Goal: Task Accomplishment & Management: Manage account settings

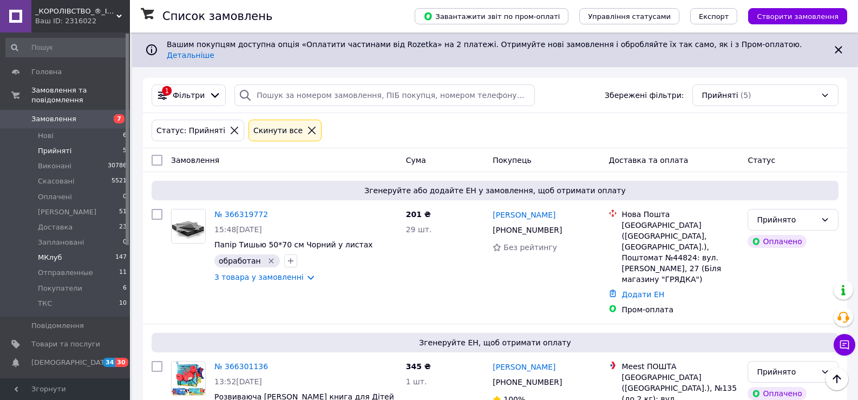
scroll to position [372, 0]
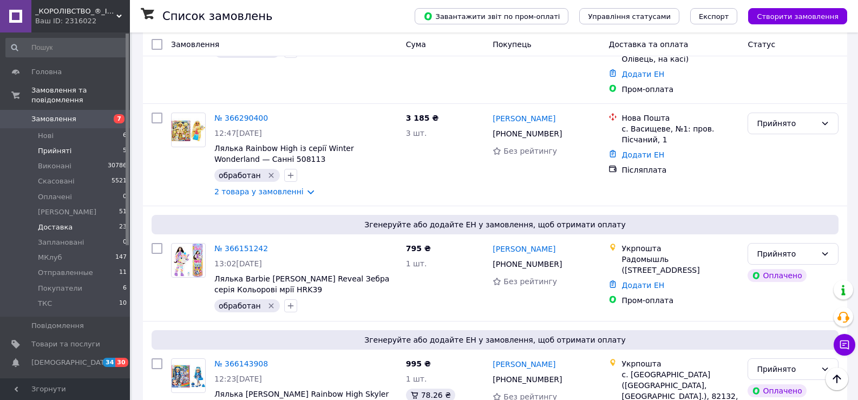
click at [71, 220] on li "Доставка 23" at bounding box center [66, 227] width 133 height 15
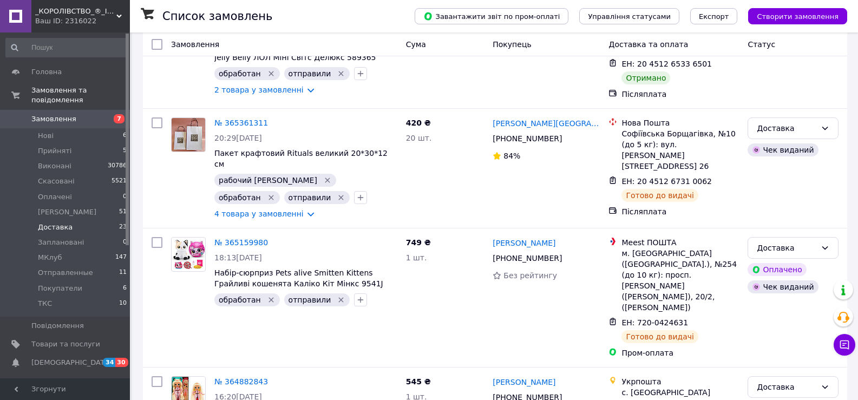
scroll to position [2046, 0]
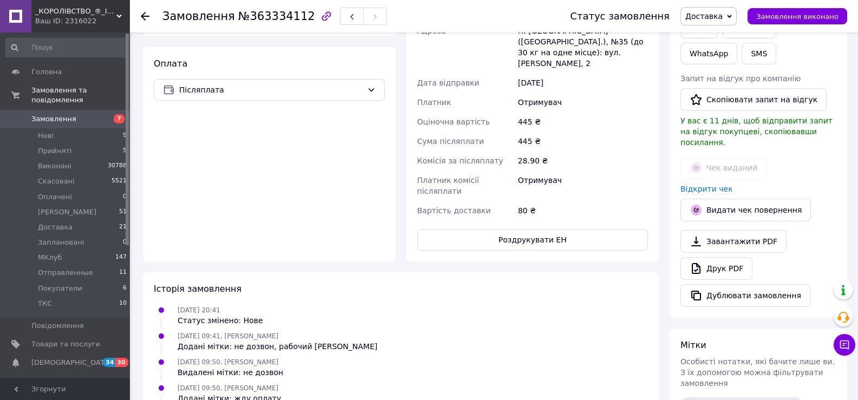
scroll to position [199, 0]
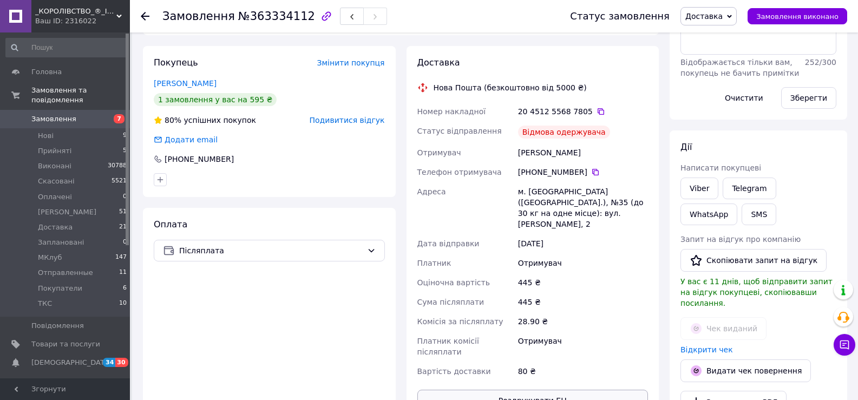
click at [559, 390] on button "Роздрукувати ЕН" at bounding box center [532, 401] width 231 height 22
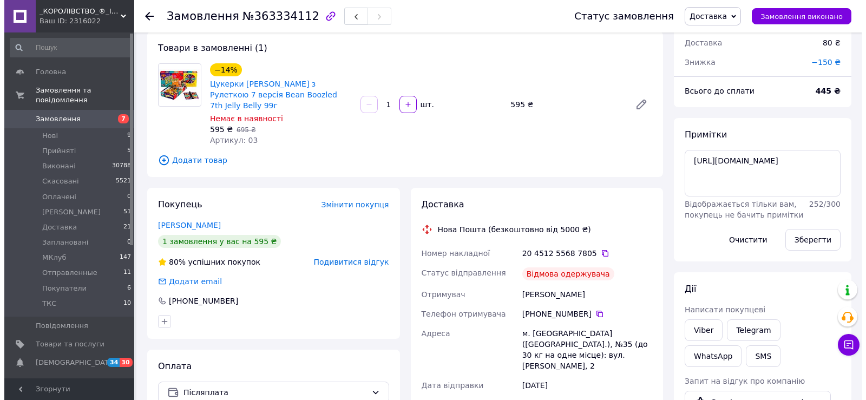
scroll to position [0, 0]
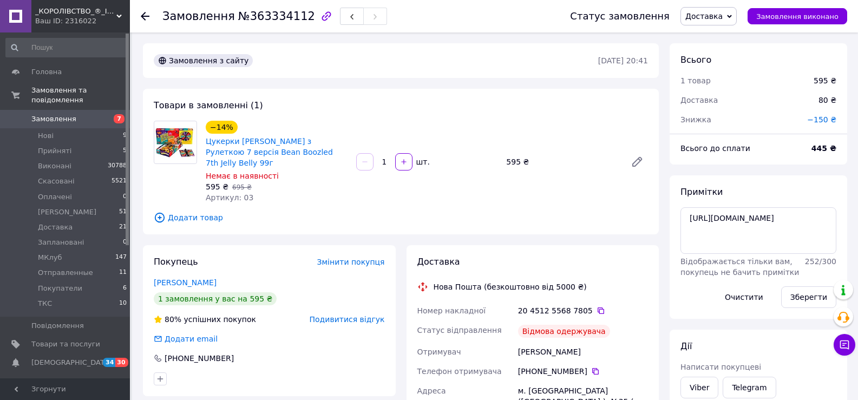
click at [737, 19] on span "Доставка" at bounding box center [708, 16] width 56 height 18
click at [718, 68] on li "Скасовано" at bounding box center [715, 70] width 69 height 16
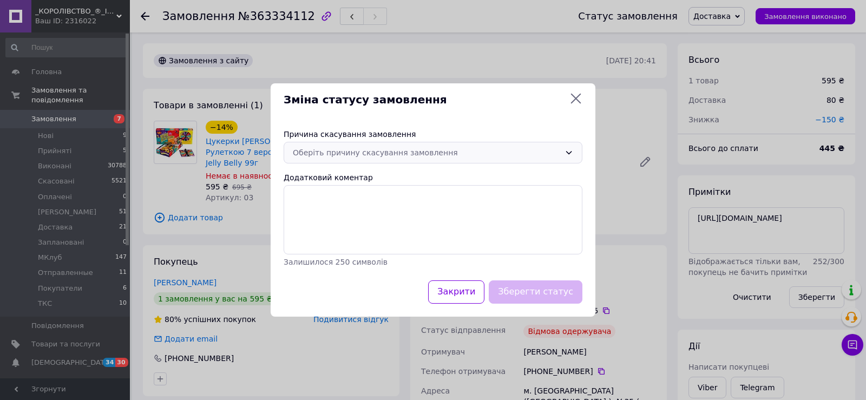
click at [365, 153] on div "Оберіть причину скасування замовлення" at bounding box center [426, 153] width 267 height 12
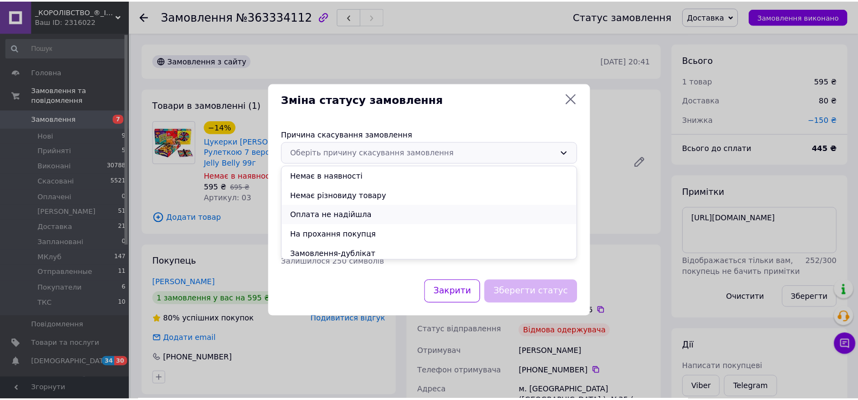
scroll to position [43, 0]
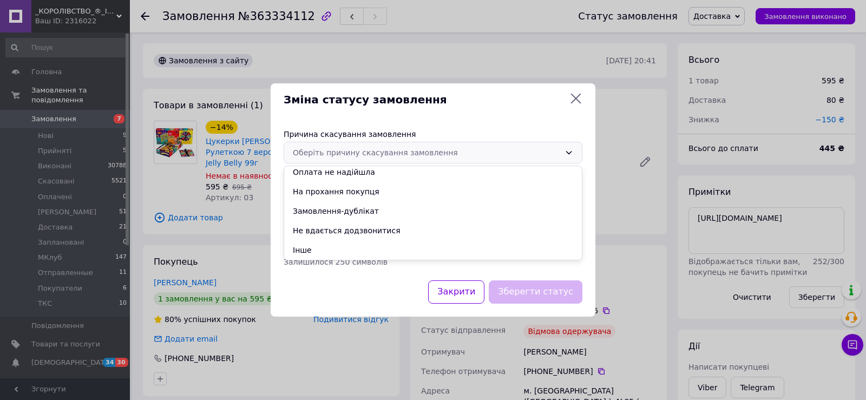
click at [352, 247] on li "Інше" at bounding box center [433, 249] width 298 height 19
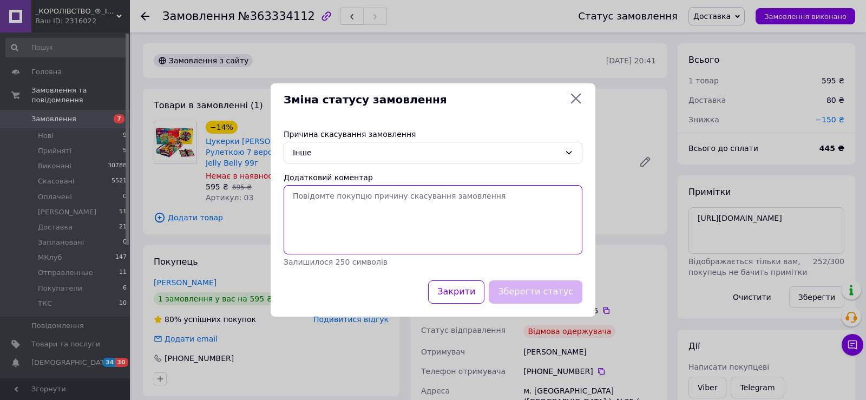
click at [385, 207] on textarea "Додатковий коментар" at bounding box center [433, 219] width 299 height 69
type textarea "не отримали посилку, не радимо к співпраці"
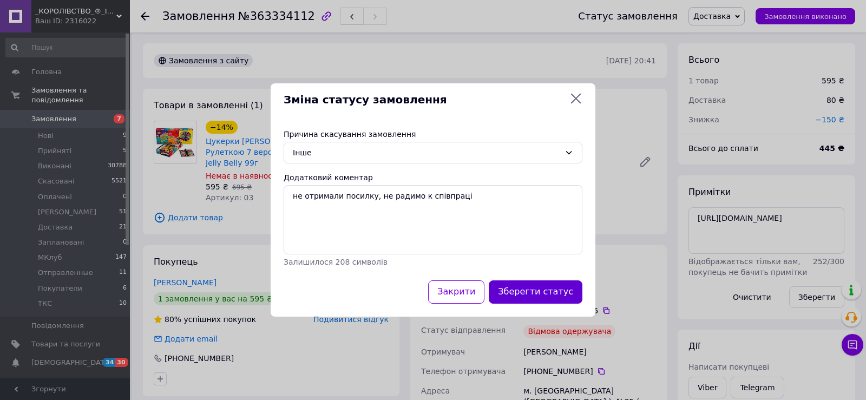
click at [542, 289] on button "Зберегти статус" at bounding box center [536, 291] width 94 height 23
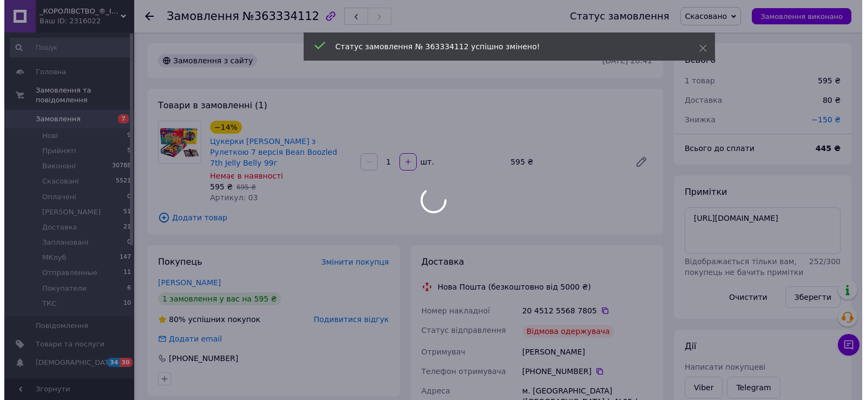
scroll to position [255, 0]
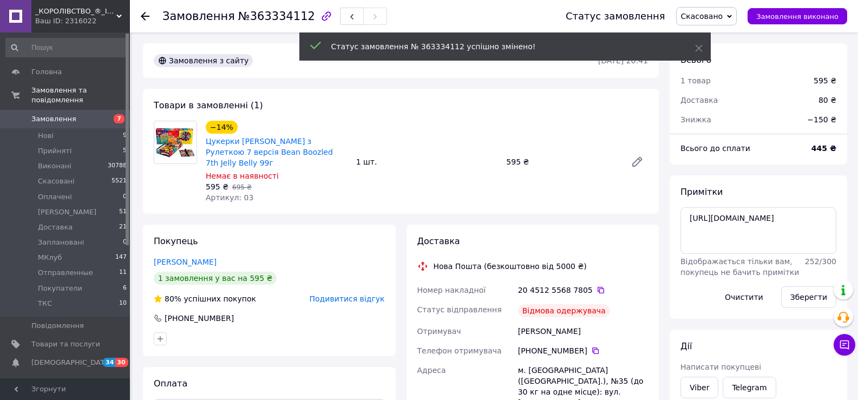
click at [355, 294] on span "Подивитися відгук" at bounding box center [347, 298] width 75 height 9
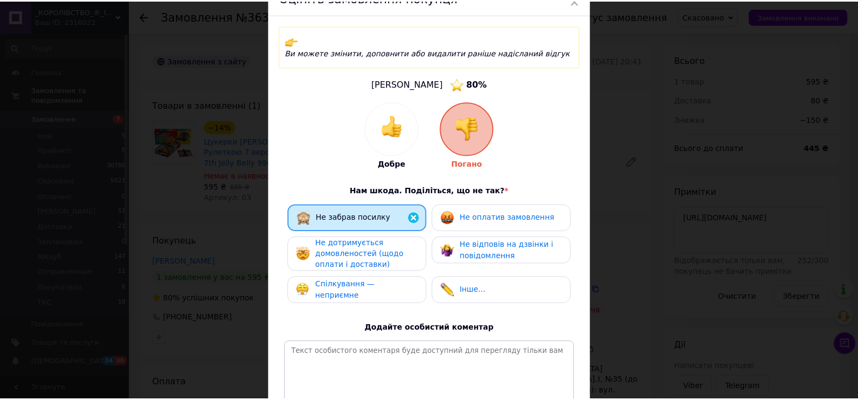
scroll to position [0, 0]
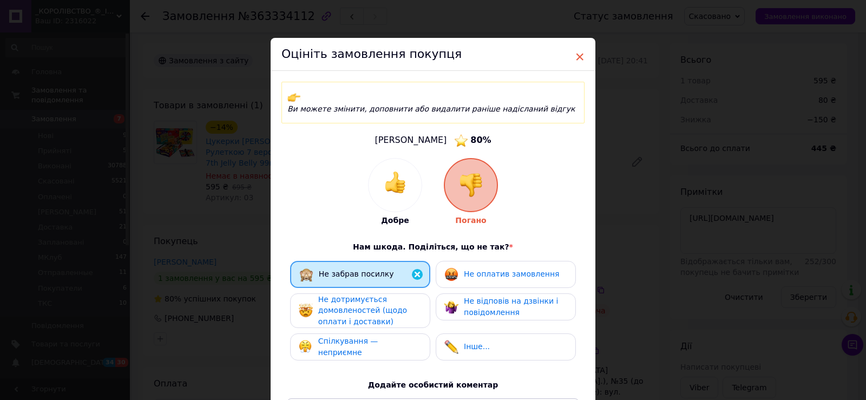
click at [579, 56] on span "×" at bounding box center [580, 57] width 10 height 18
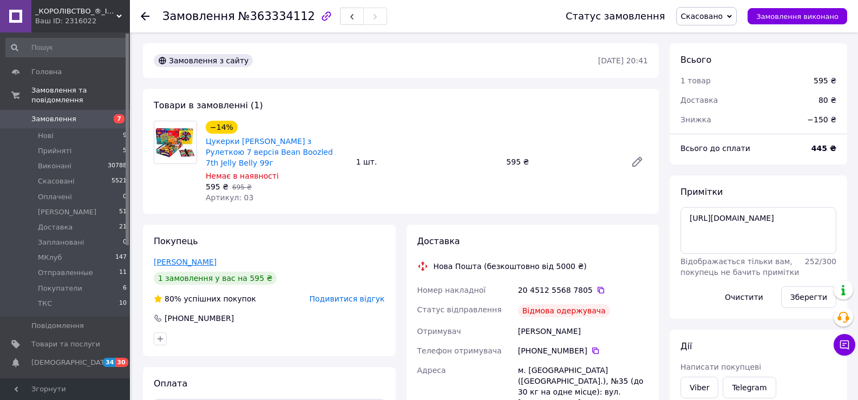
click at [191, 258] on link "[PERSON_NAME]" at bounding box center [185, 262] width 63 height 9
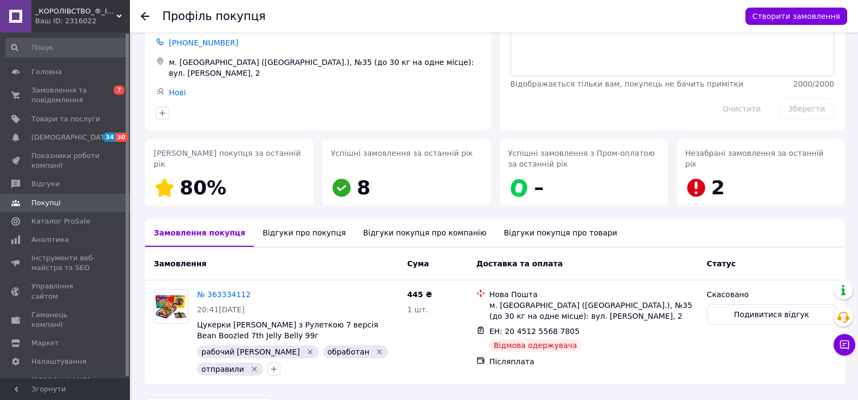
scroll to position [90, 0]
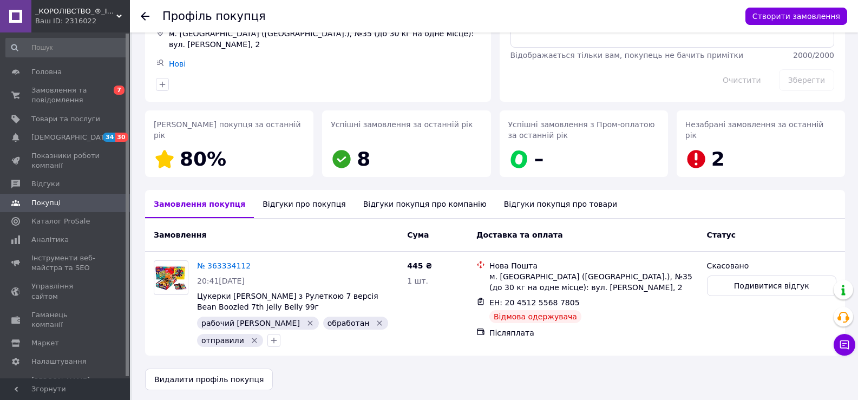
click at [281, 199] on div "Відгуки про покупця" at bounding box center [304, 204] width 100 height 28
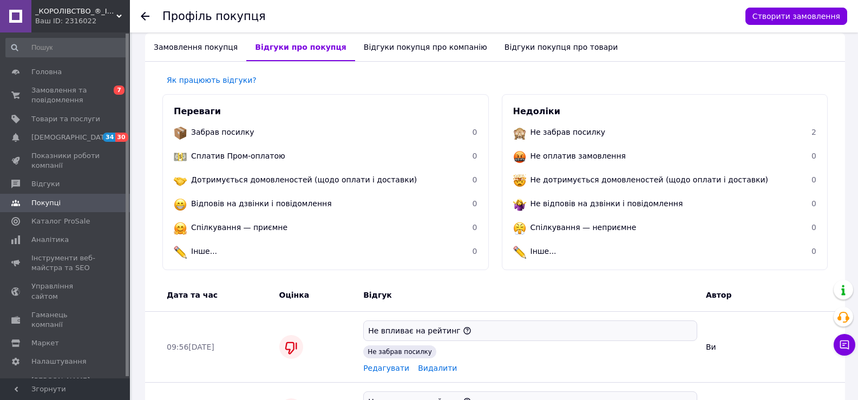
scroll to position [0, 0]
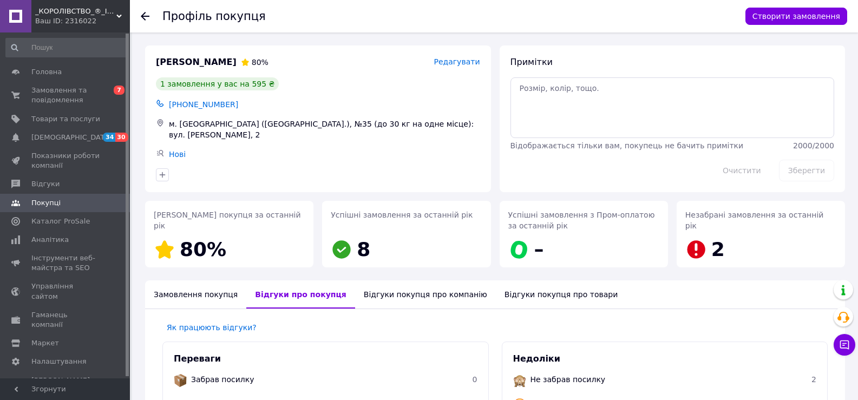
click at [144, 14] on use at bounding box center [145, 16] width 9 height 9
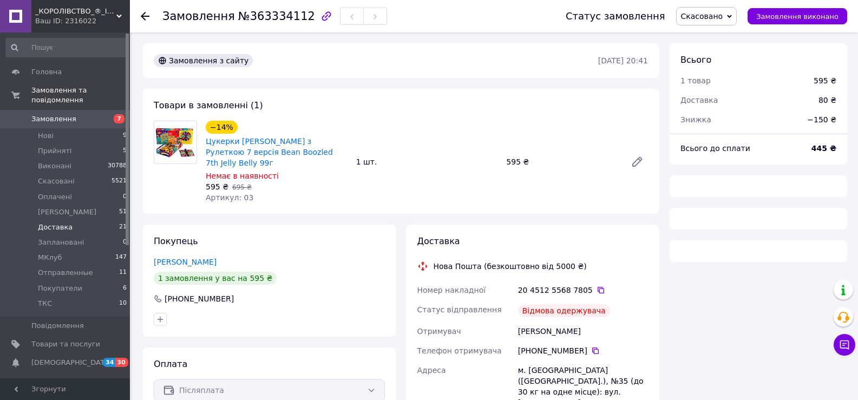
click at [71, 220] on li "Доставка 21" at bounding box center [66, 227] width 133 height 15
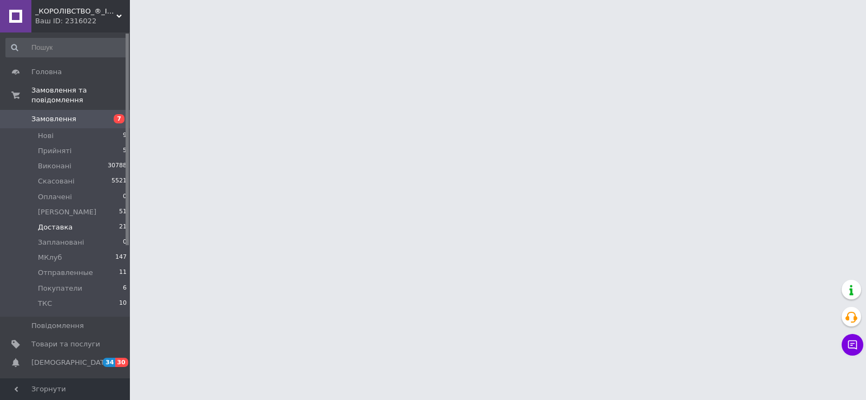
click at [70, 220] on li "Доставка 21" at bounding box center [66, 227] width 133 height 15
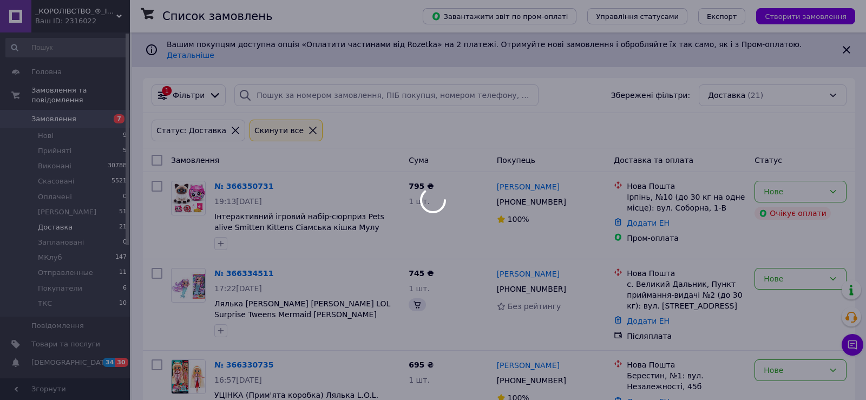
click at [64, 222] on span "Доставка" at bounding box center [55, 227] width 35 height 10
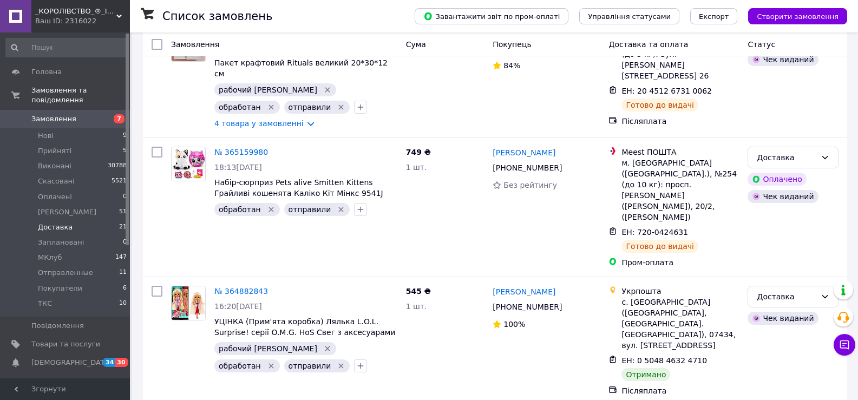
scroll to position [2046, 0]
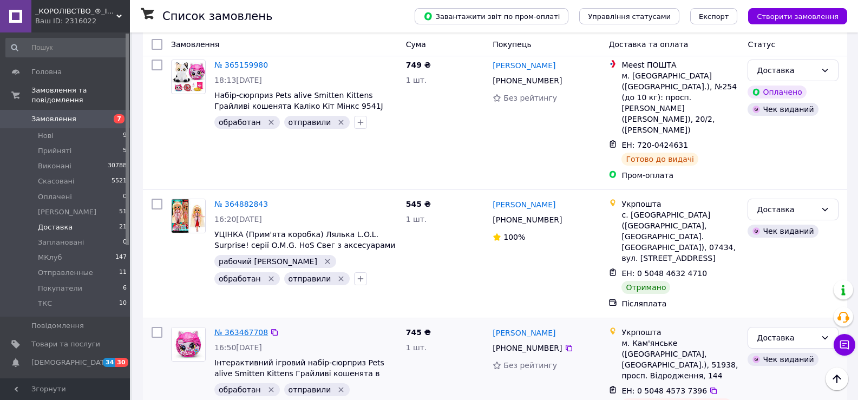
click at [249, 328] on link "№ 363467708" at bounding box center [241, 332] width 54 height 9
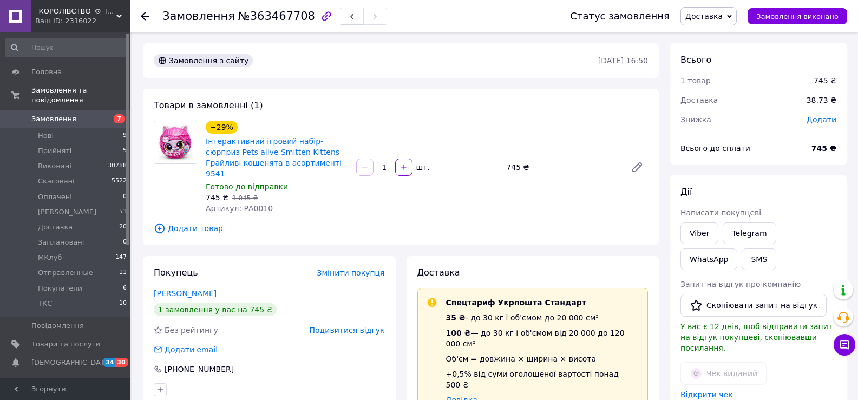
click at [216, 289] on link "[PERSON_NAME]" at bounding box center [185, 293] width 63 height 9
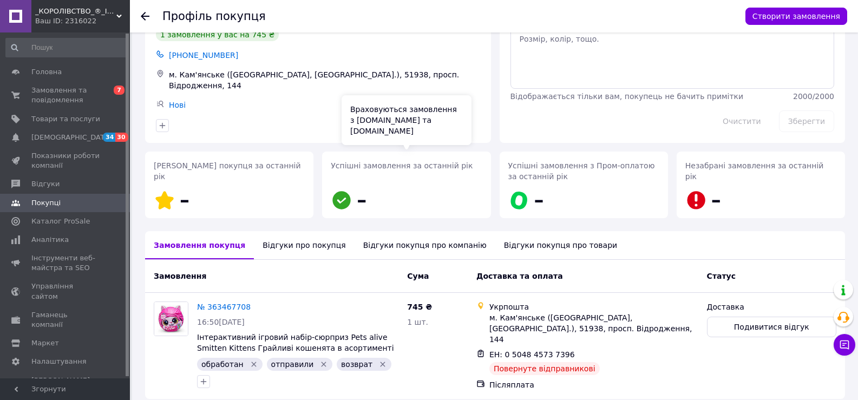
scroll to position [85, 0]
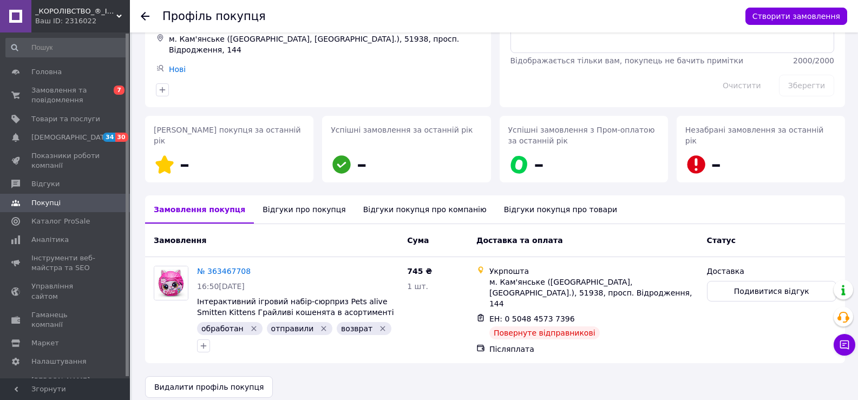
click at [298, 209] on div "Відгуки про покупця" at bounding box center [304, 209] width 100 height 28
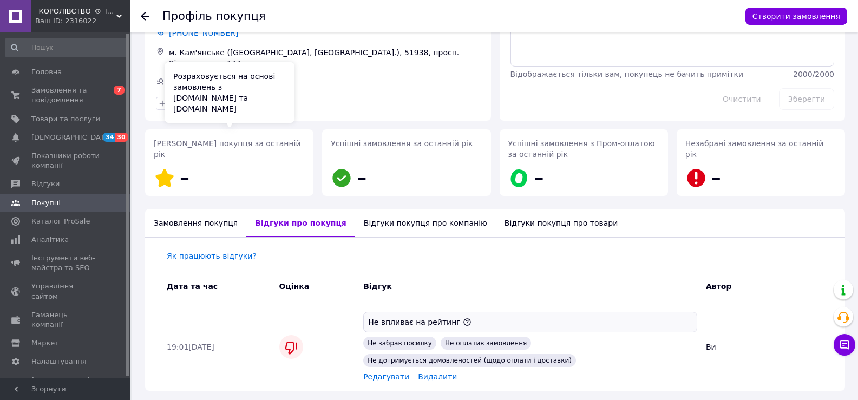
scroll to position [56, 0]
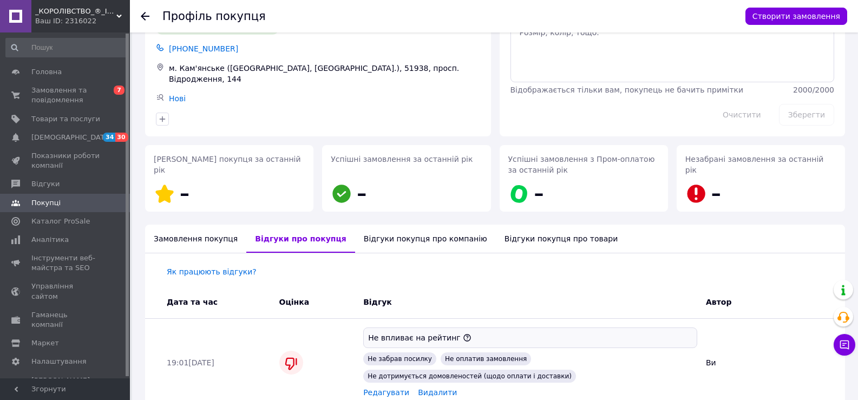
click at [146, 13] on icon at bounding box center [145, 16] width 9 height 9
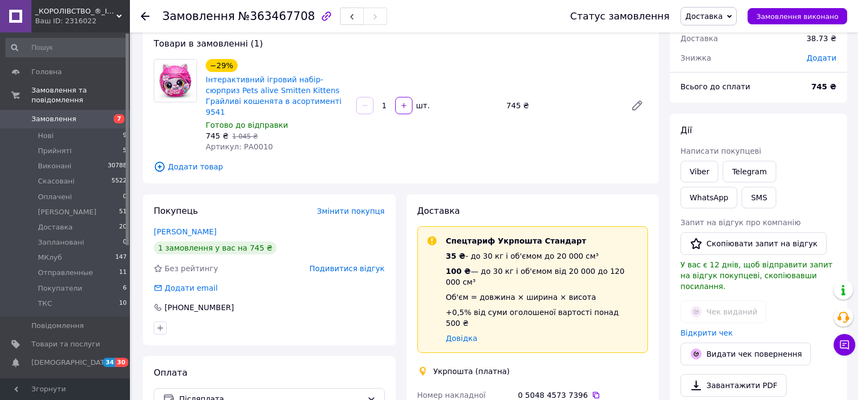
scroll to position [216, 0]
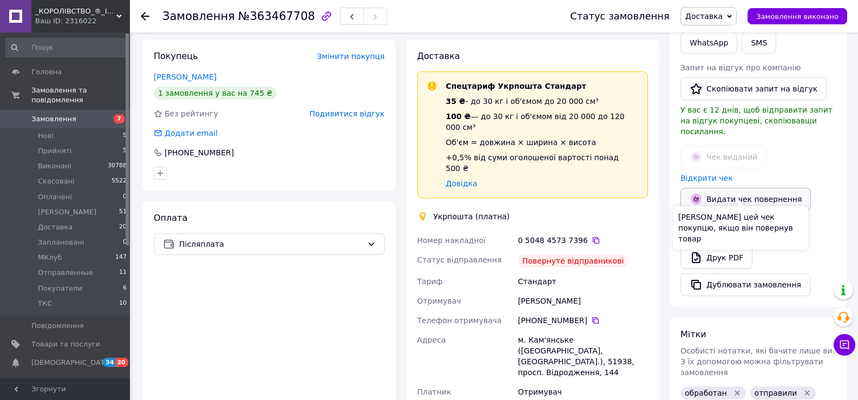
click at [739, 188] on button "Видати чек повернення" at bounding box center [745, 199] width 130 height 23
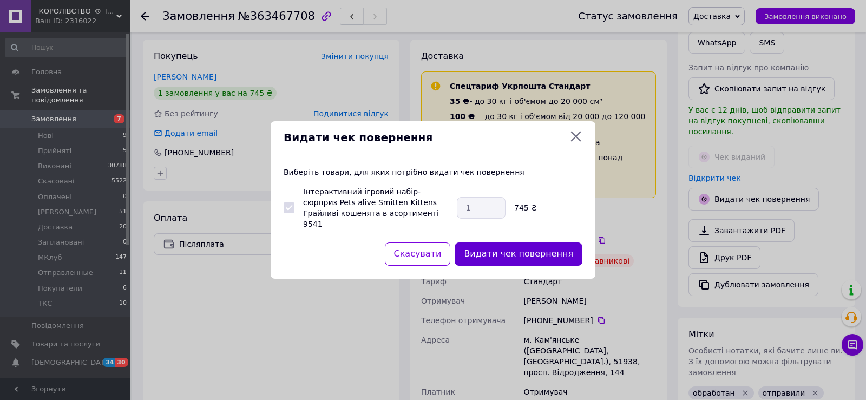
click at [530, 247] on button "Видати чек повернення" at bounding box center [519, 253] width 128 height 23
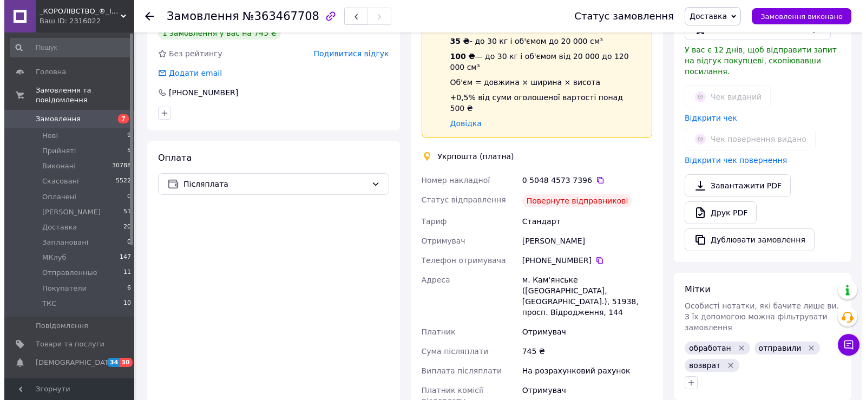
scroll to position [325, 0]
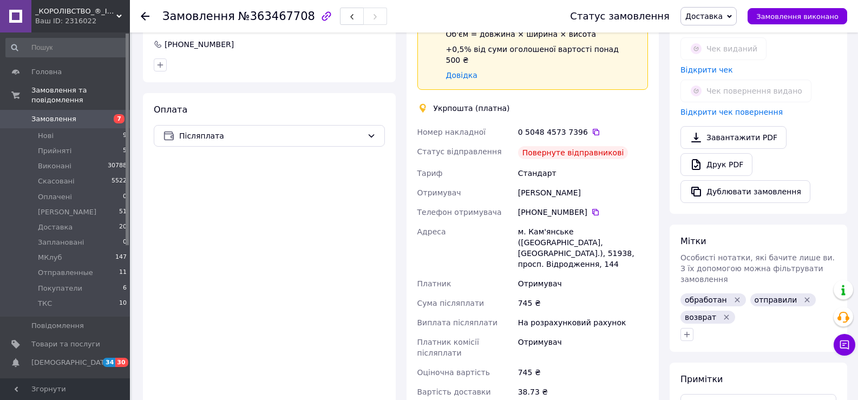
click at [715, 14] on span "Доставка" at bounding box center [703, 16] width 37 height 9
click at [723, 71] on li "Скасовано" at bounding box center [715, 70] width 69 height 16
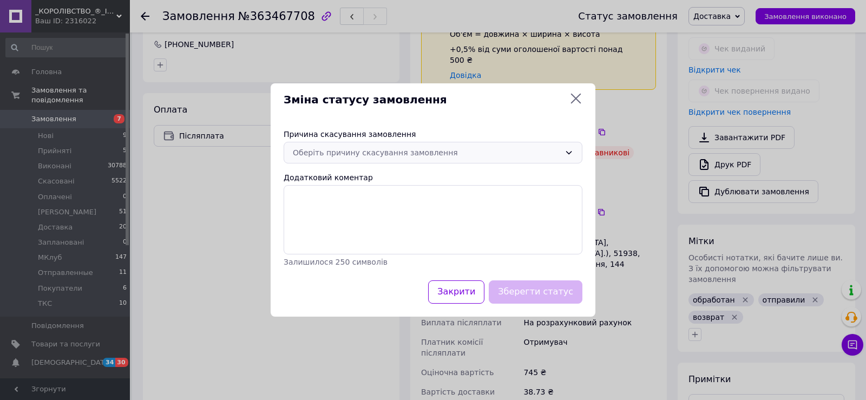
click at [437, 152] on div "Оберіть причину скасування замовлення" at bounding box center [426, 153] width 267 height 12
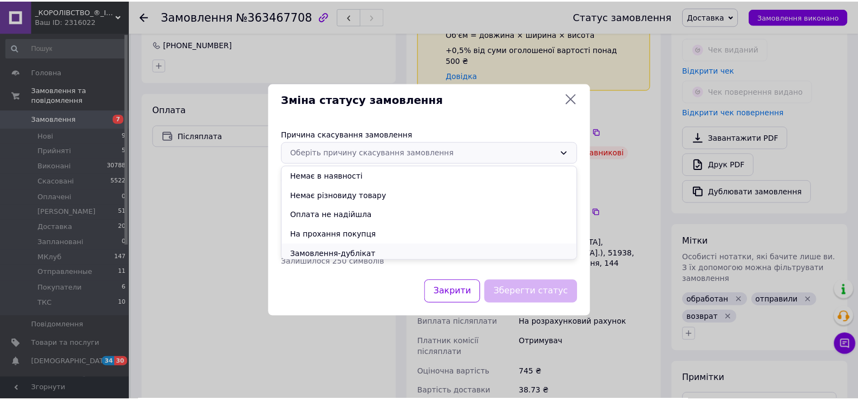
scroll to position [43, 0]
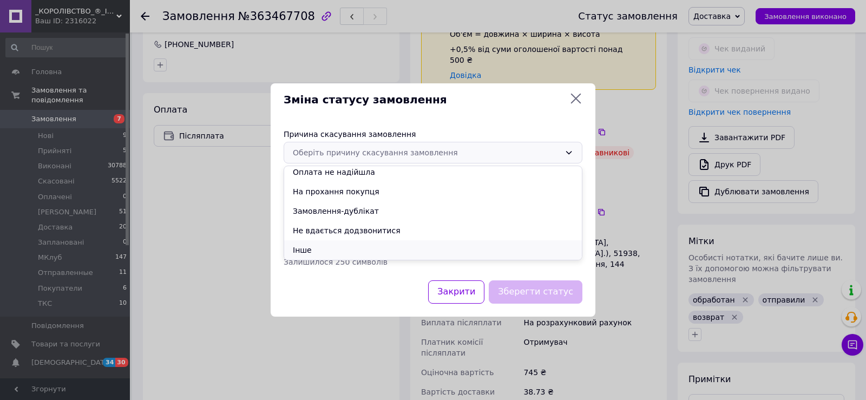
click at [384, 244] on li "Інше" at bounding box center [433, 249] width 298 height 19
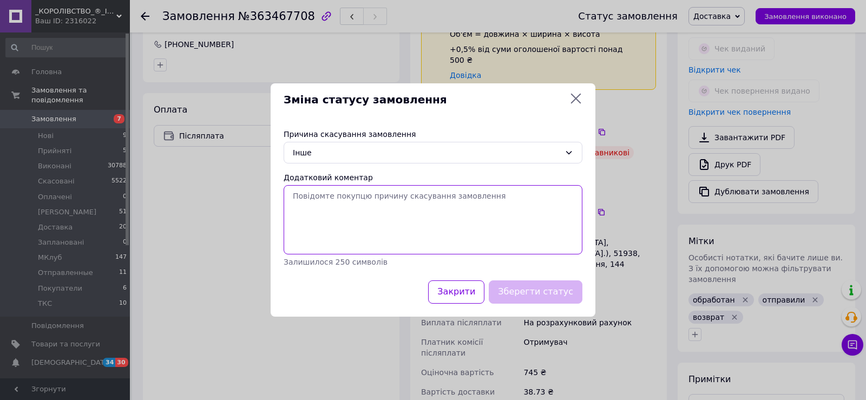
click at [397, 223] on textarea "Додатковий коментар" at bounding box center [433, 219] width 299 height 69
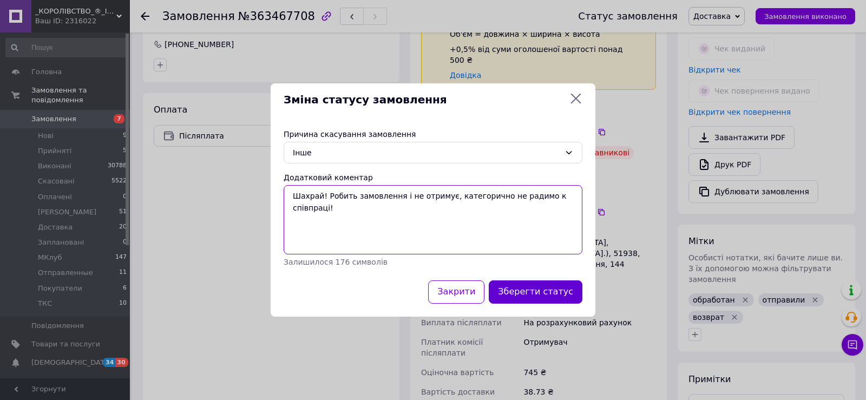
type textarea "Шахрай! Робить замовлення і не отримує, категорично не радимо к співпраці!"
click at [536, 289] on button "Зберегти статус" at bounding box center [536, 291] width 94 height 23
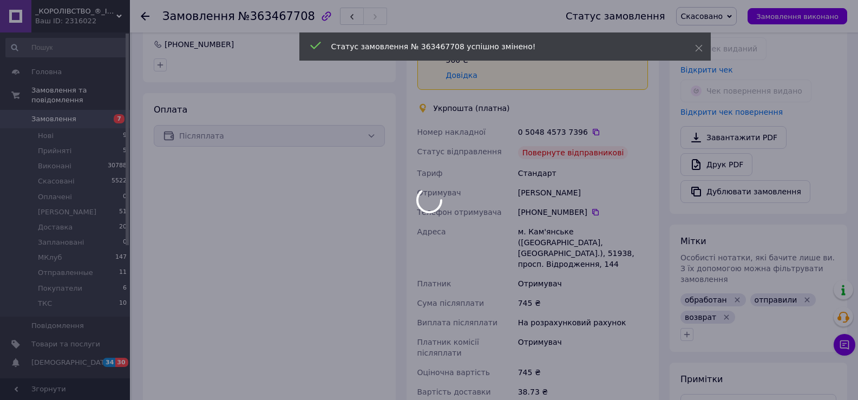
scroll to position [285, 0]
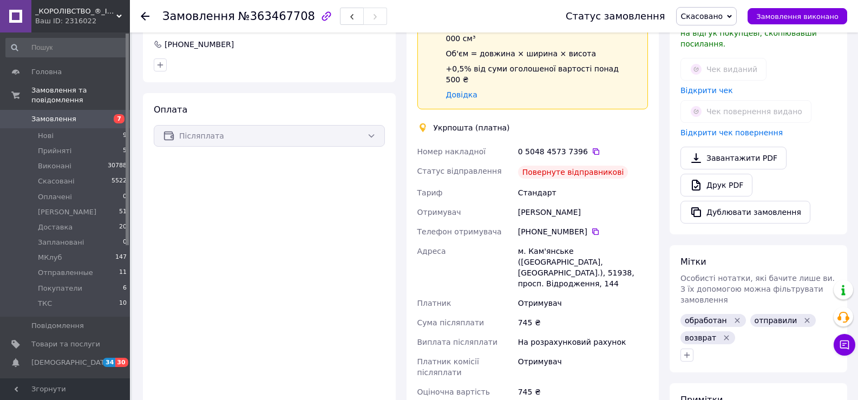
click at [799, 346] on div at bounding box center [758, 354] width 160 height 17
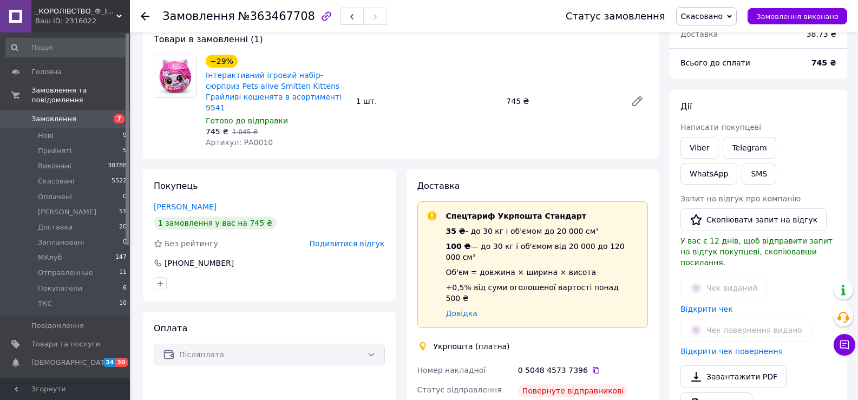
scroll to position [0, 0]
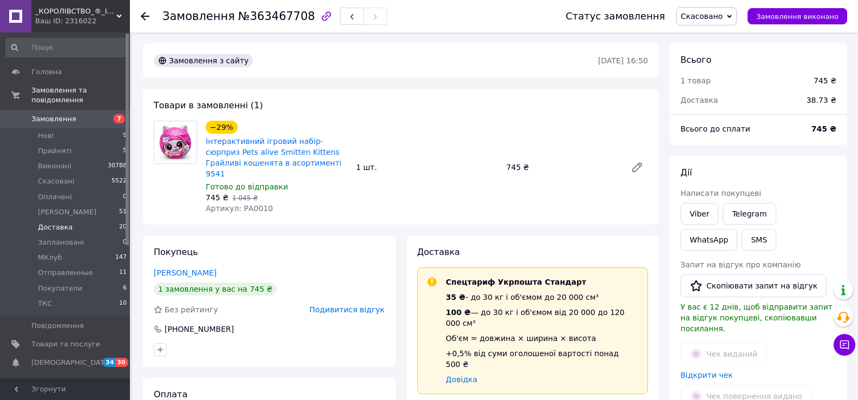
click at [73, 220] on li "Доставка 20" at bounding box center [66, 227] width 133 height 15
